Goal: Task Accomplishment & Management: Complete application form

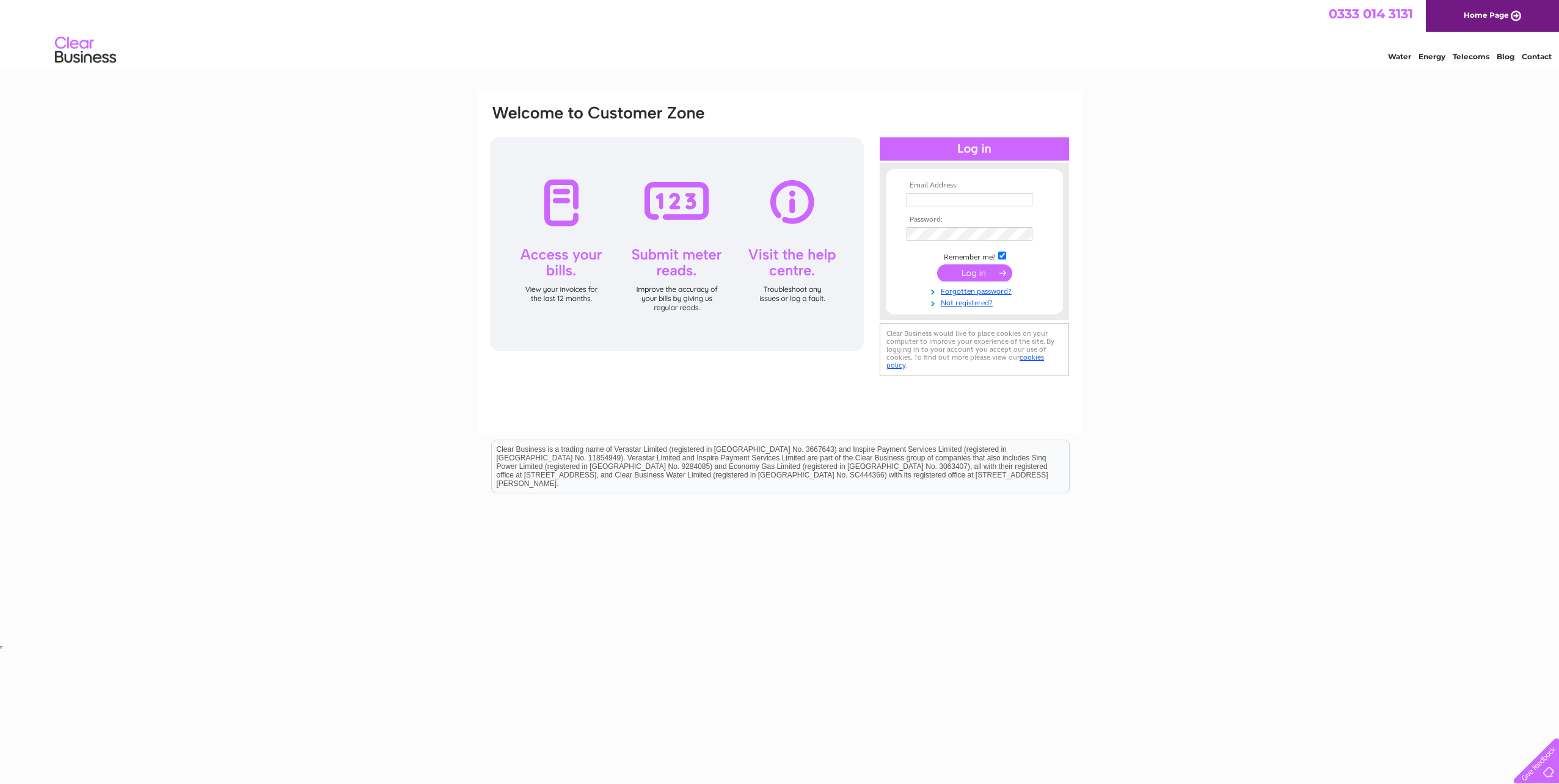
click at [955, 200] on input "text" at bounding box center [969, 200] width 126 height 14
click at [813, 401] on div "Email Address: Password:" at bounding box center [780, 262] width 605 height 342
click at [966, 198] on input "text" at bounding box center [969, 200] width 126 height 14
type input "[PERSON_NAME][EMAIL_ADDRESS][PERSON_NAME][PERSON_NAME][DOMAIN_NAME]"
click at [937, 266] on input "submit" at bounding box center [975, 274] width 75 height 17
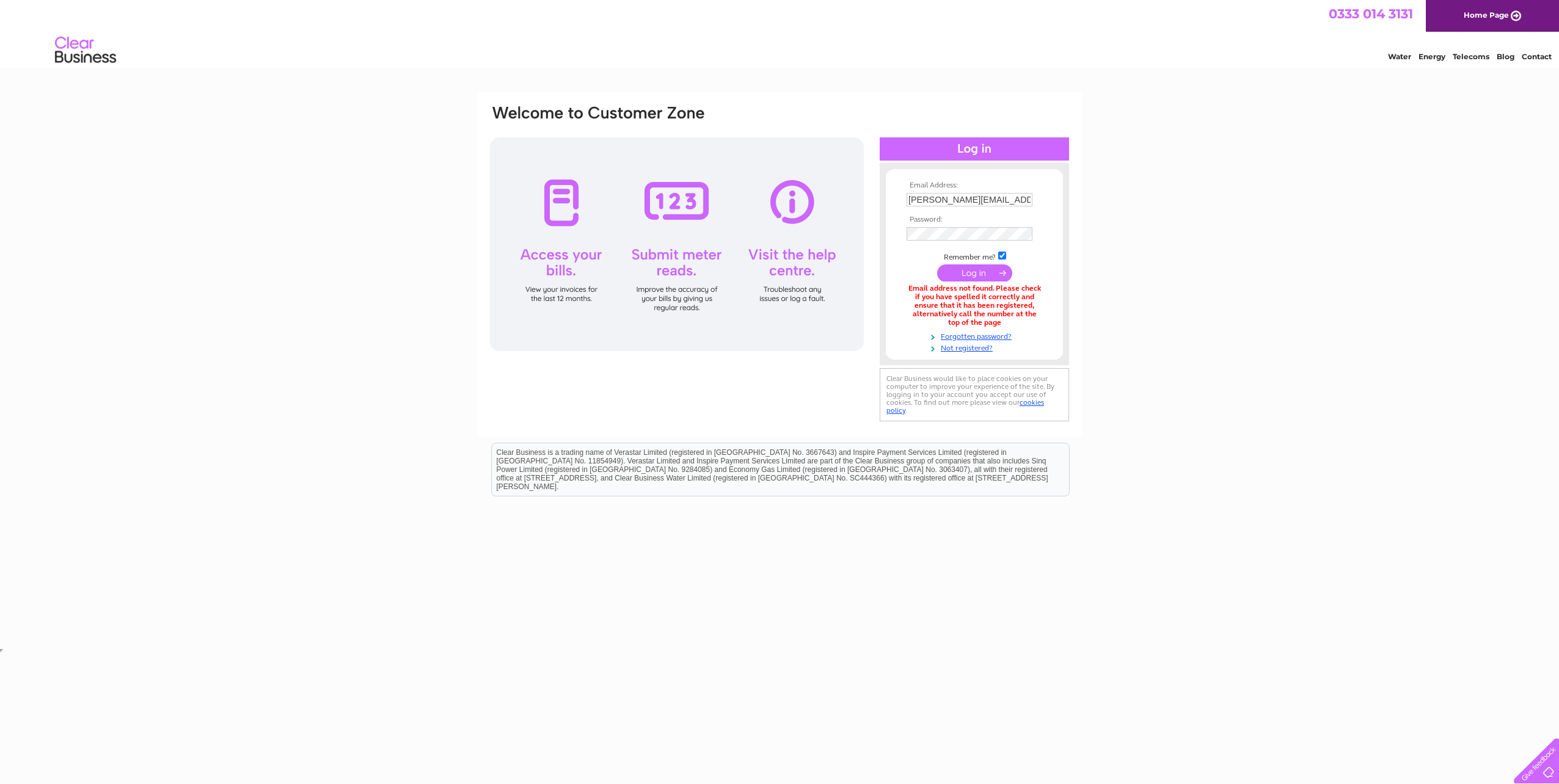
click at [893, 265] on form "Email Address: scott.martin@kirkwood-homes.com Password: Forgotten password?" at bounding box center [974, 267] width 177 height 172
drag, startPoint x: 518, startPoint y: 252, endPoint x: 597, endPoint y: 269, distance: 80.8
click at [597, 269] on div at bounding box center [677, 244] width 374 height 214
click at [611, 271] on div at bounding box center [677, 244] width 374 height 214
click at [968, 349] on link "Not registered?" at bounding box center [975, 347] width 139 height 12
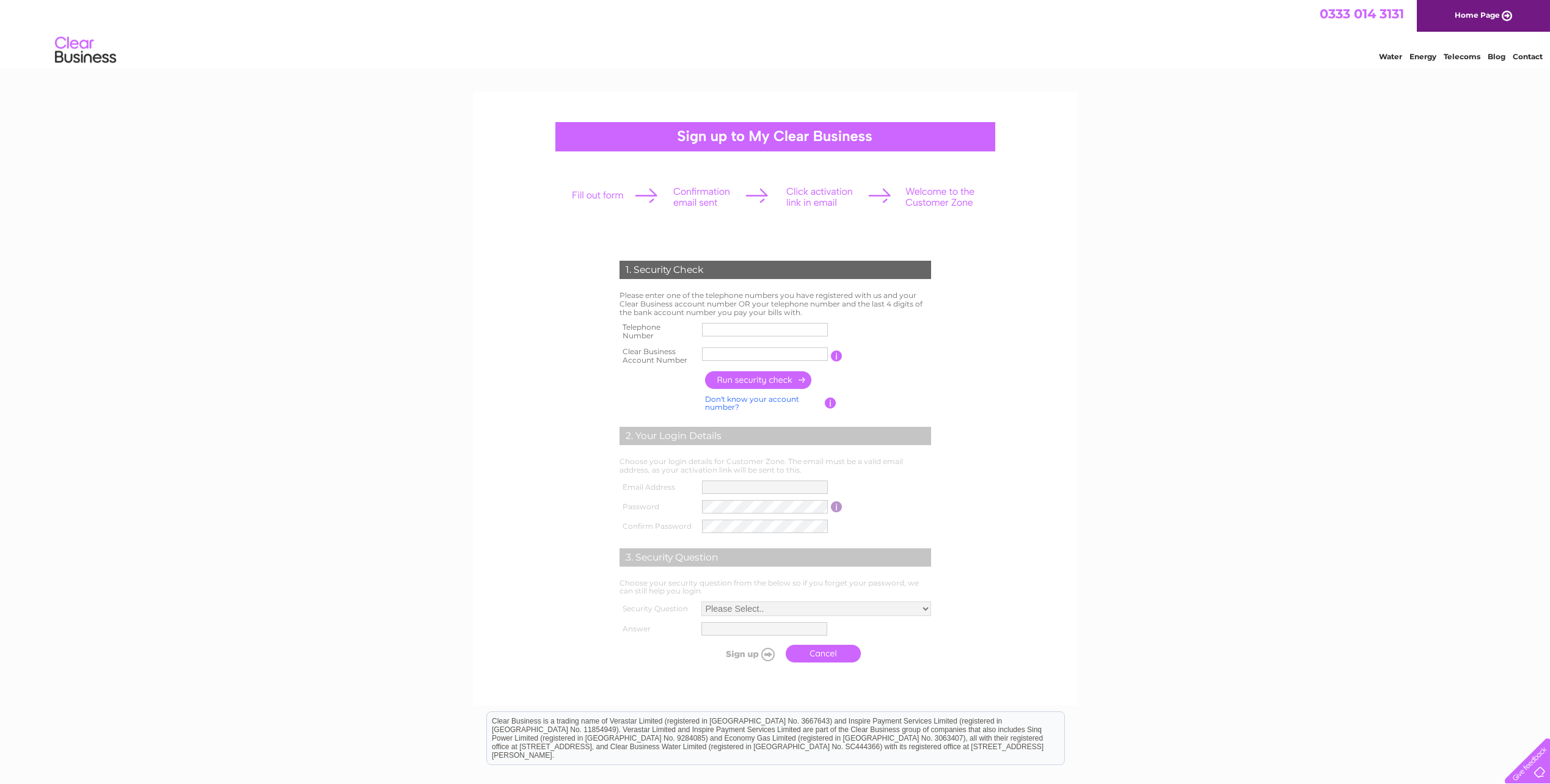
click at [429, 382] on div "1. Security Check Please enter one of the telephone numbers you have registered…" at bounding box center [775, 503] width 1550 height 823
click at [766, 338] on label at bounding box center [767, 338] width 130 height 3
click at [766, 336] on input "text" at bounding box center [765, 330] width 126 height 14
click at [766, 333] on input "text" at bounding box center [766, 329] width 127 height 14
click at [460, 363] on div "1. Security Check Please enter one of the telephone numbers you have registered…" at bounding box center [775, 503] width 1550 height 823
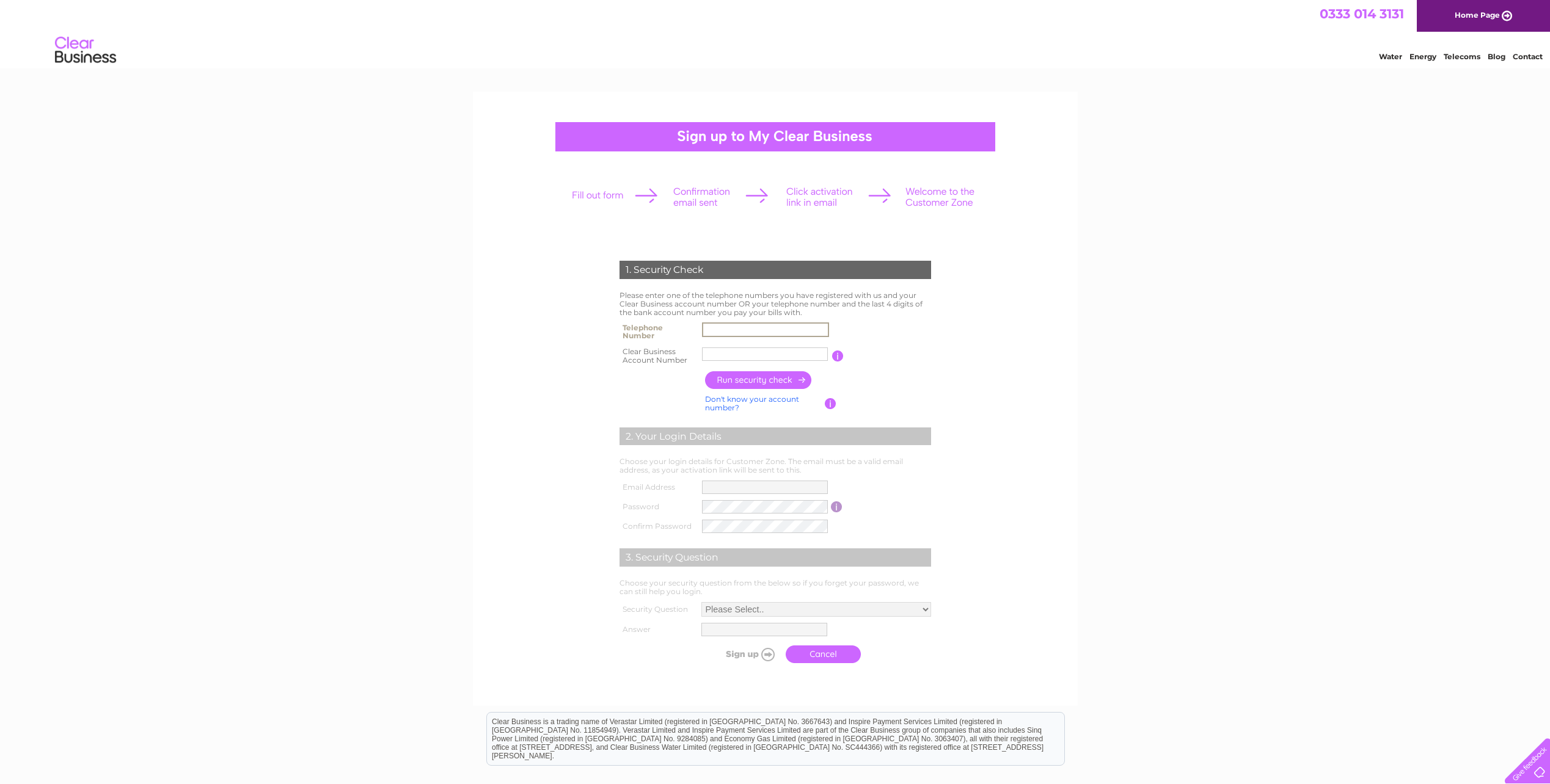
click at [726, 330] on input "text" at bounding box center [766, 329] width 127 height 14
click at [560, 353] on form "1. Security Check Please enter one of the telephone numbers you have registered…" at bounding box center [775, 464] width 582 height 457
click at [385, 502] on div "1. Security Check Please enter one of the telephone numbers you have registered…" at bounding box center [775, 503] width 1550 height 823
